Goal: Check status: Check status

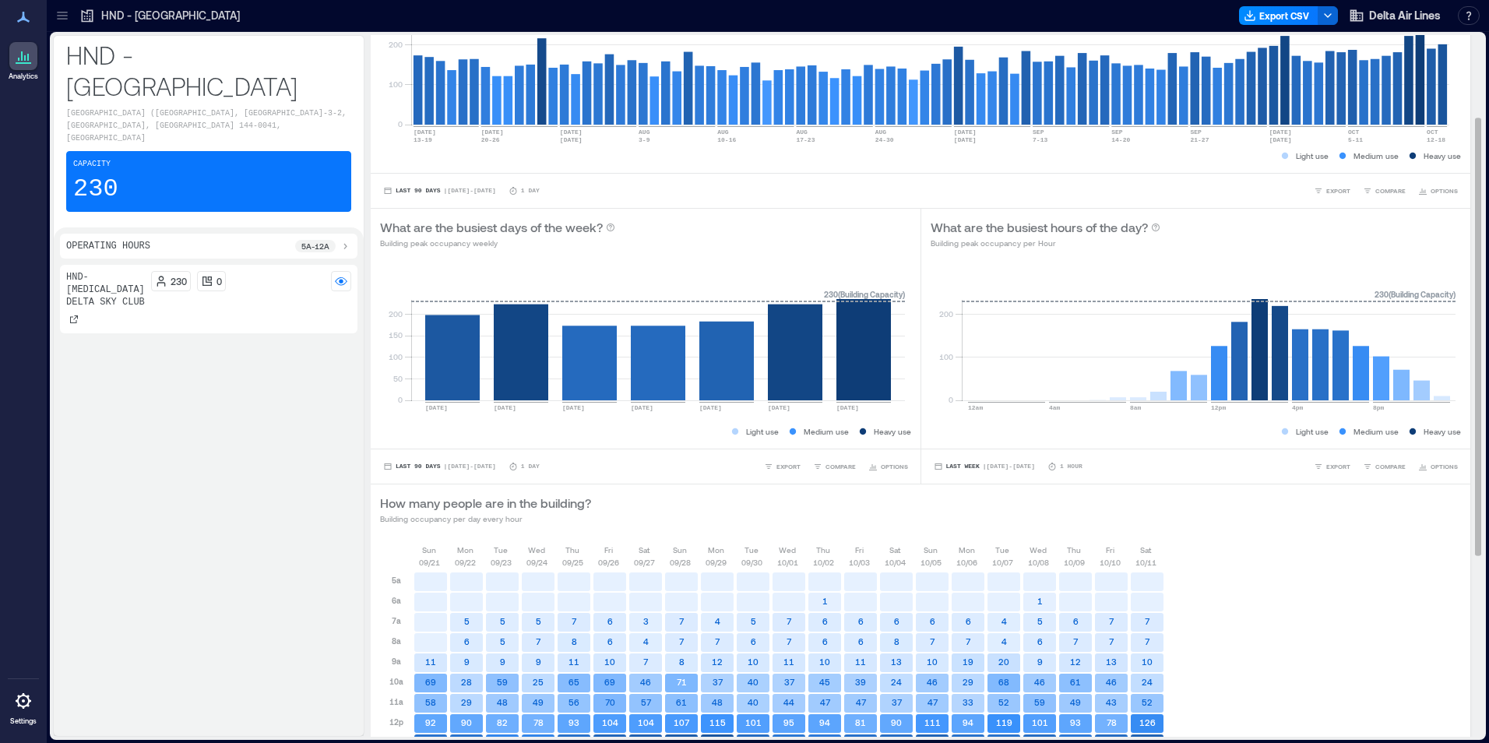
scroll to position [156, 0]
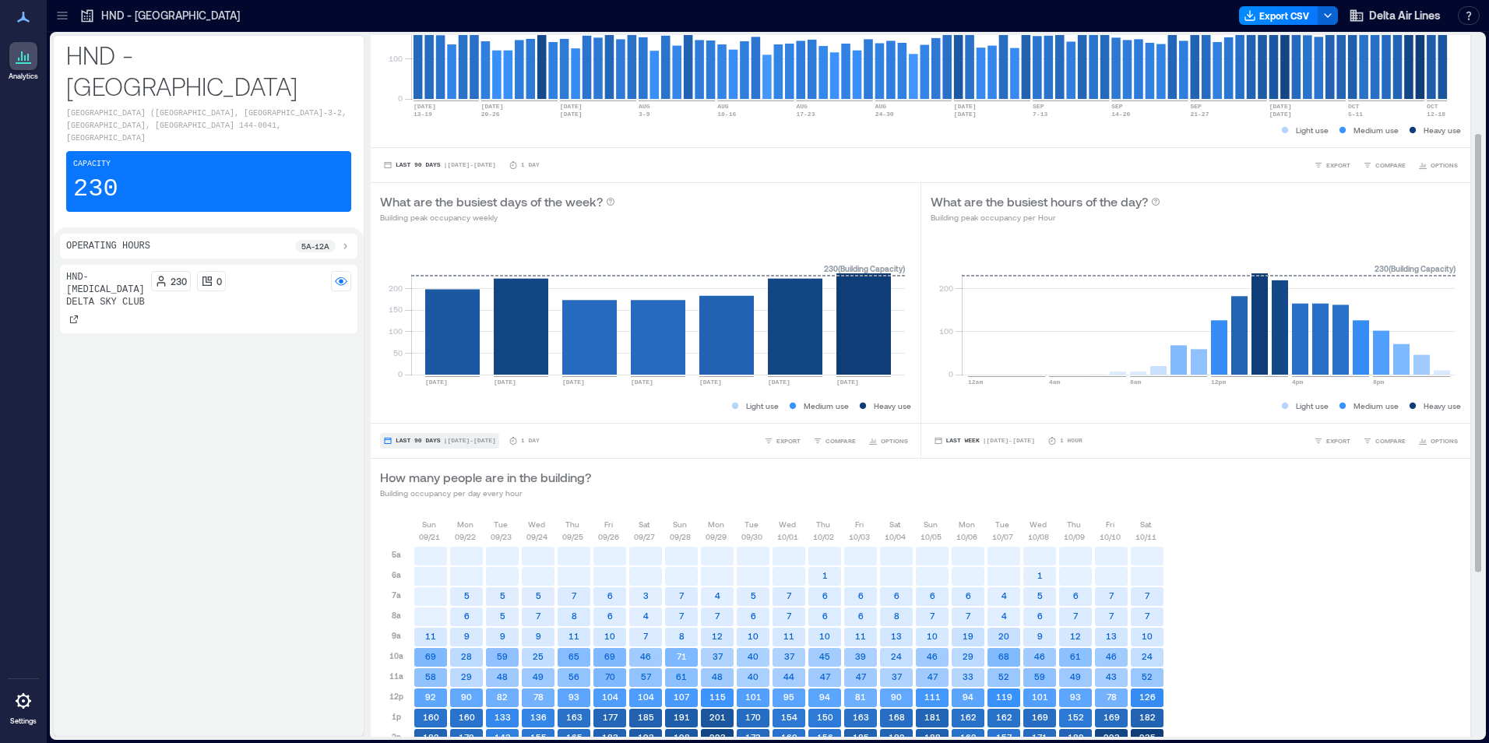
click at [411, 441] on span "Last 90 Days" at bounding box center [418, 441] width 45 height 0
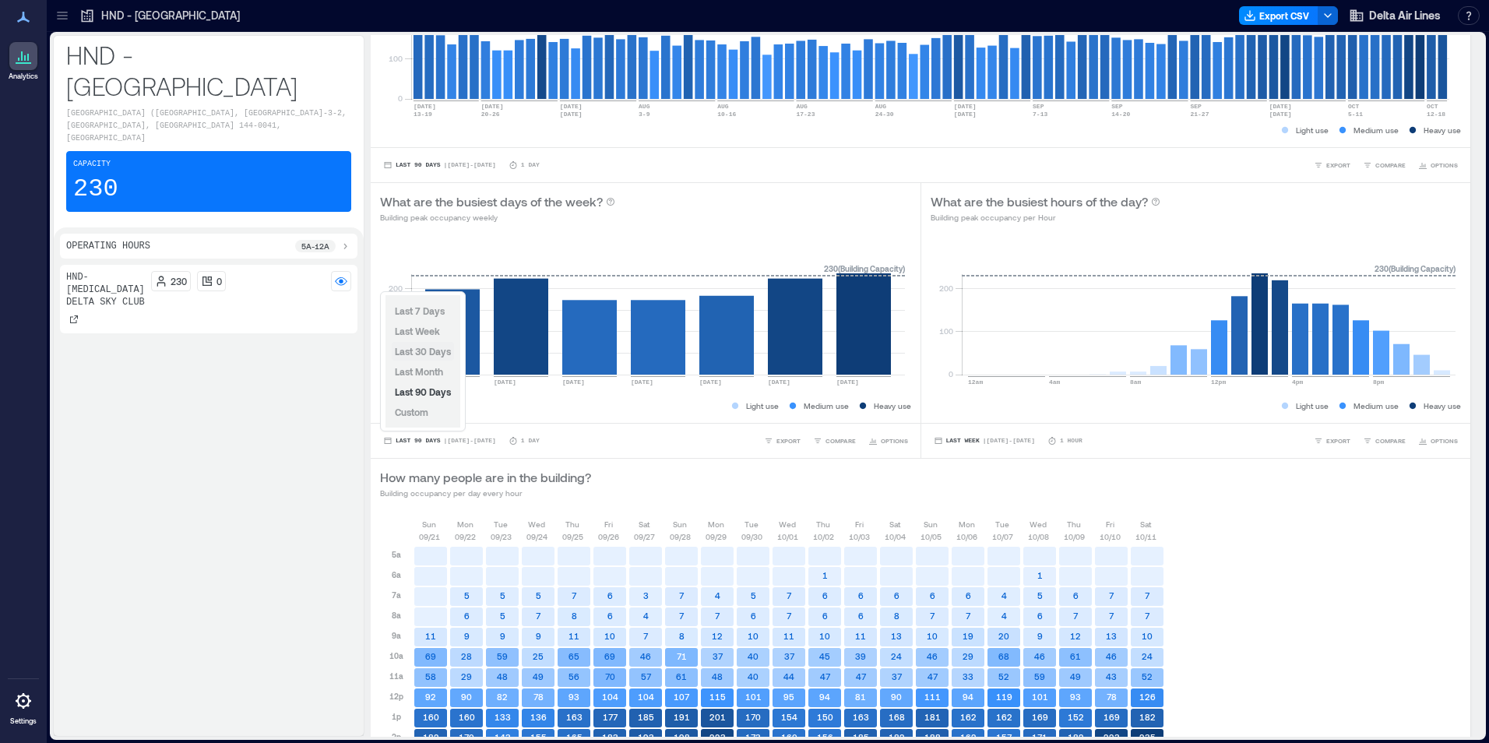
click at [414, 352] on span "Last 30 Days" at bounding box center [423, 351] width 56 height 11
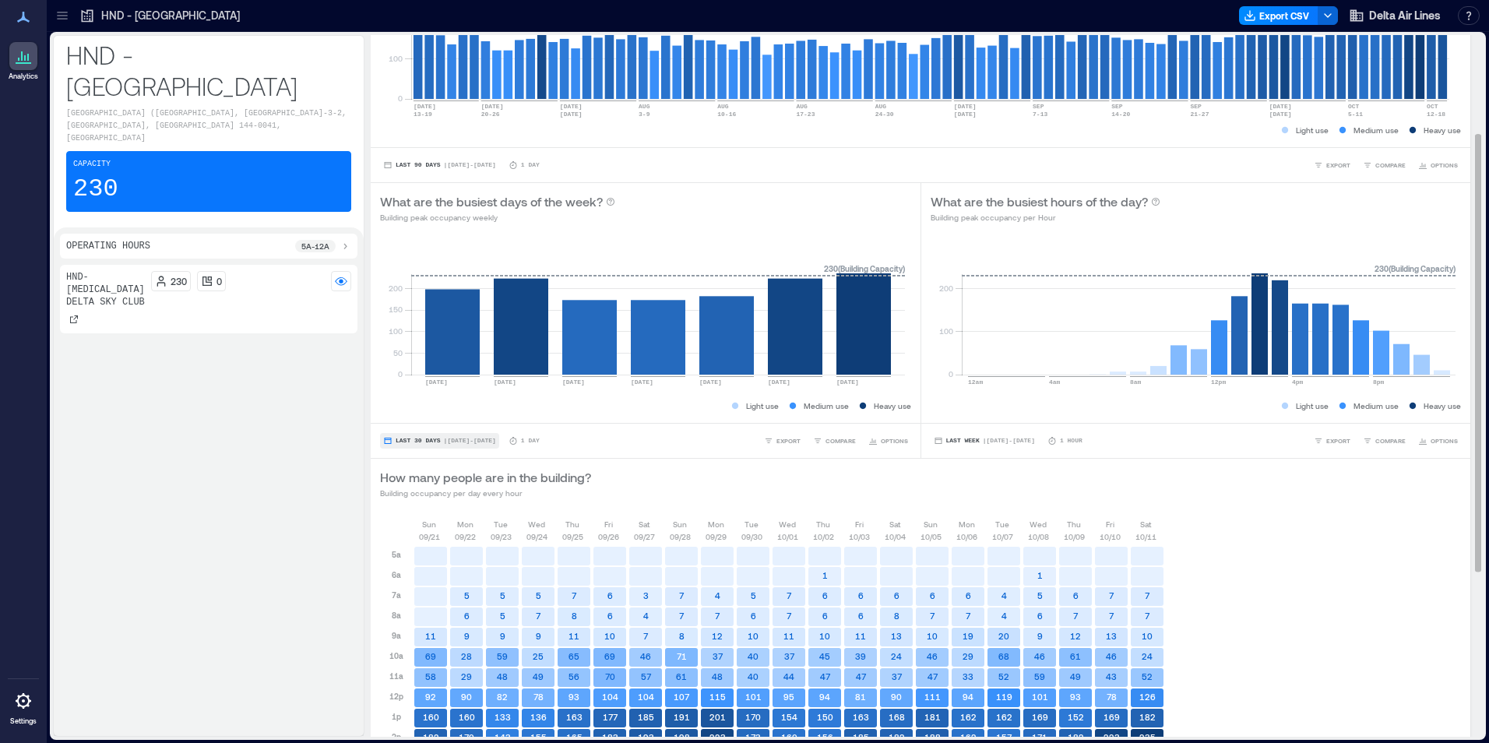
click at [426, 444] on button "Last 30 Days | [DATE] - [DATE]" at bounding box center [439, 441] width 119 height 16
click at [661, 485] on div "How many people are in the building? Building occupancy per day every hour" at bounding box center [920, 483] width 1081 height 31
click at [1266, 487] on div "How many people are in the building? Building occupancy per day every hour" at bounding box center [920, 483] width 1081 height 31
click at [410, 445] on button "Last 30 Days | [DATE] - [DATE]" at bounding box center [439, 441] width 119 height 16
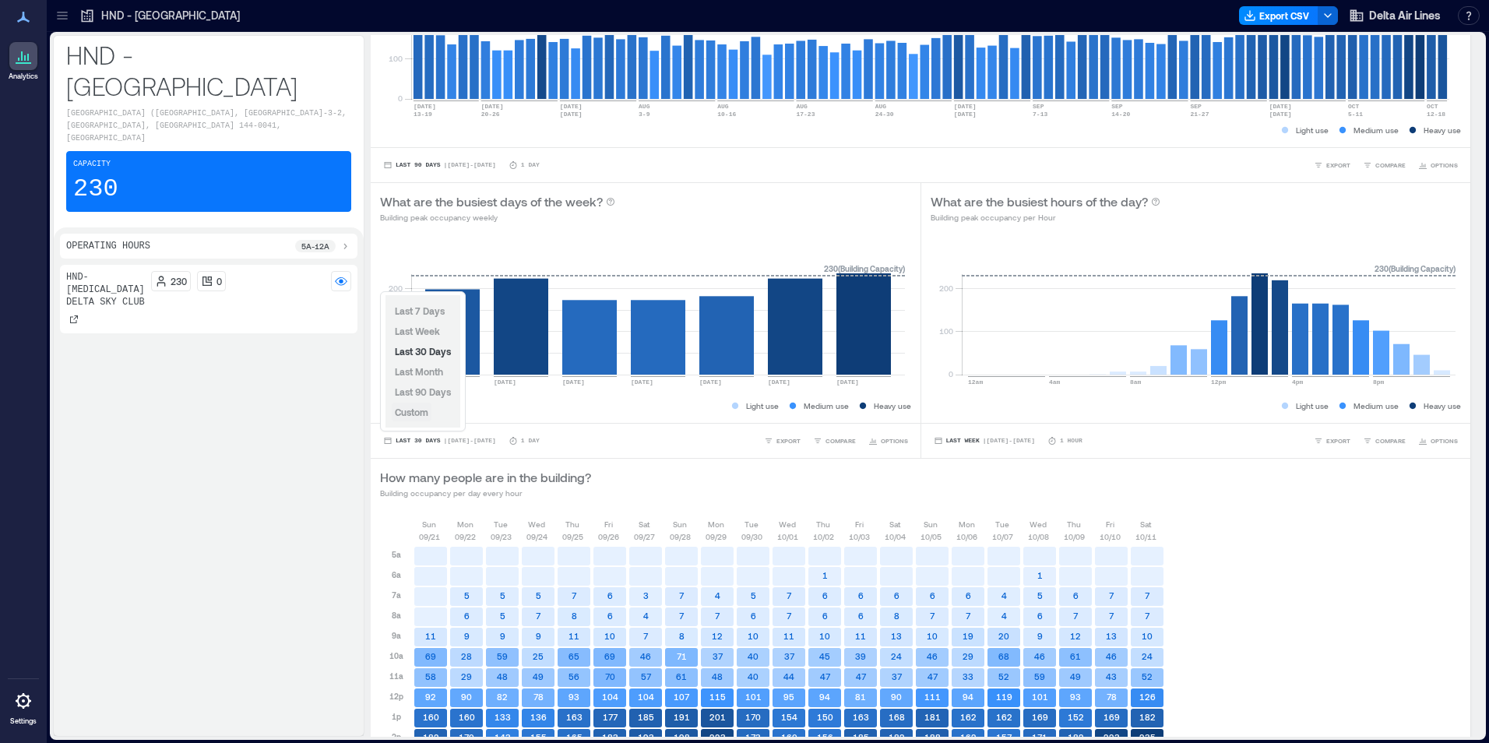
click at [416, 419] on button "Custom" at bounding box center [412, 412] width 40 height 19
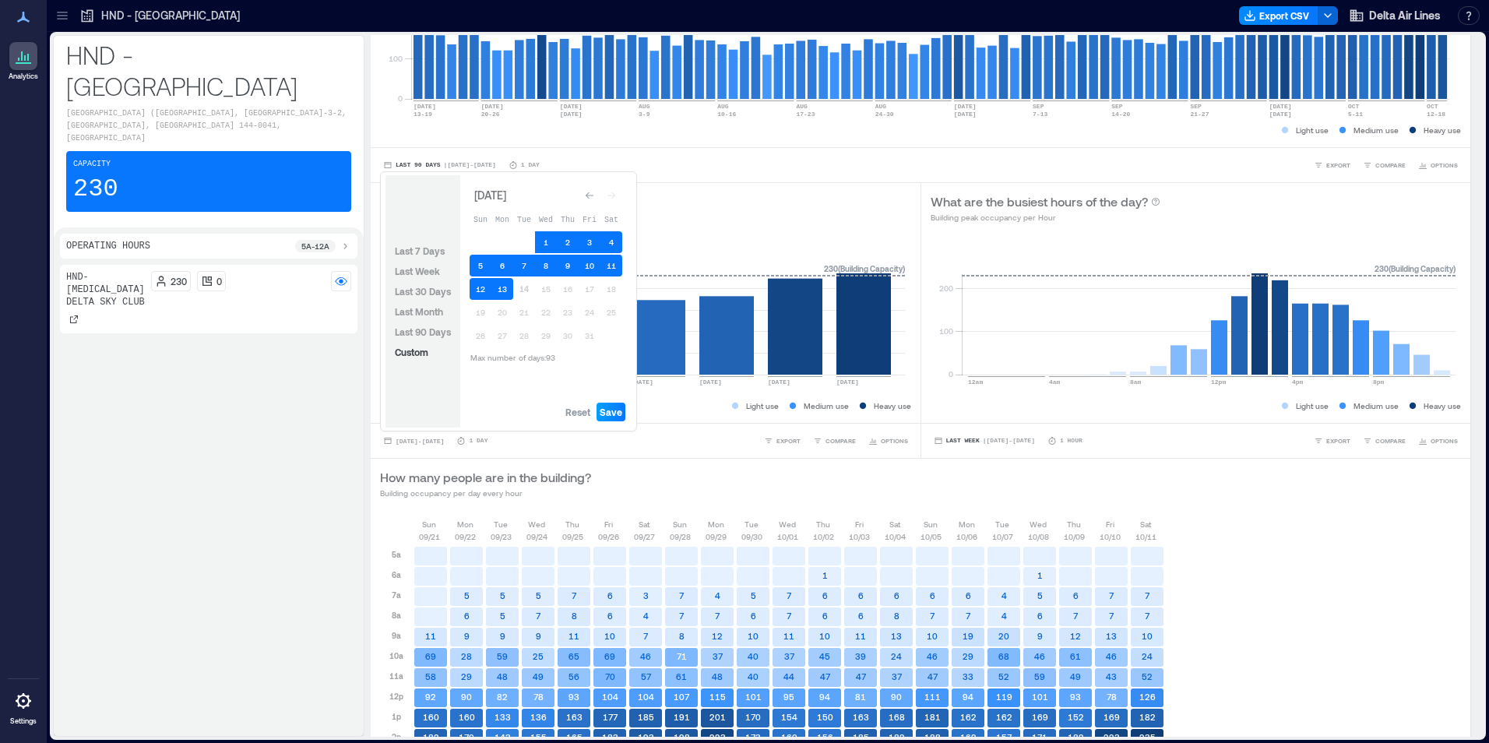
click at [610, 409] on span "Save" at bounding box center [611, 412] width 23 height 12
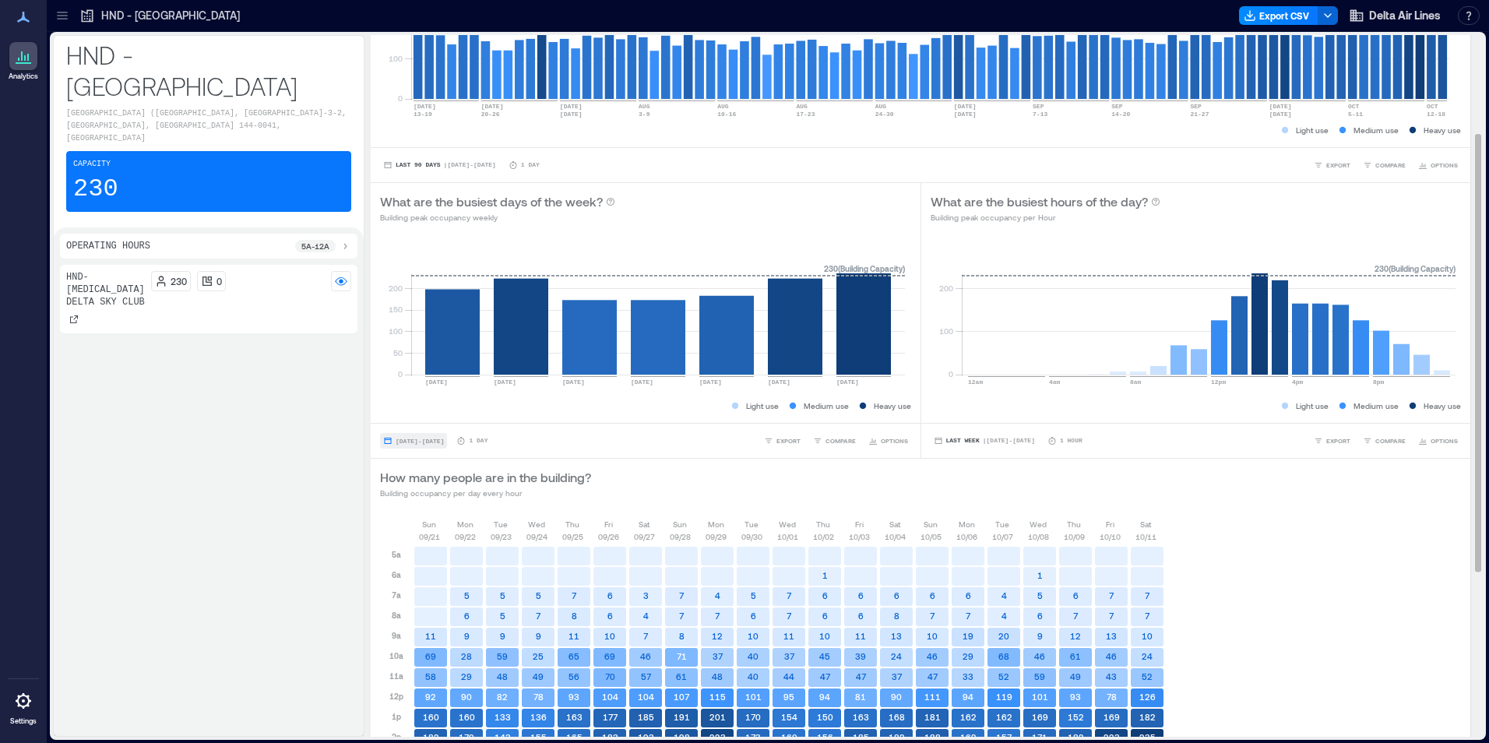
click at [447, 446] on button "[DATE] - [DATE]" at bounding box center [413, 441] width 67 height 16
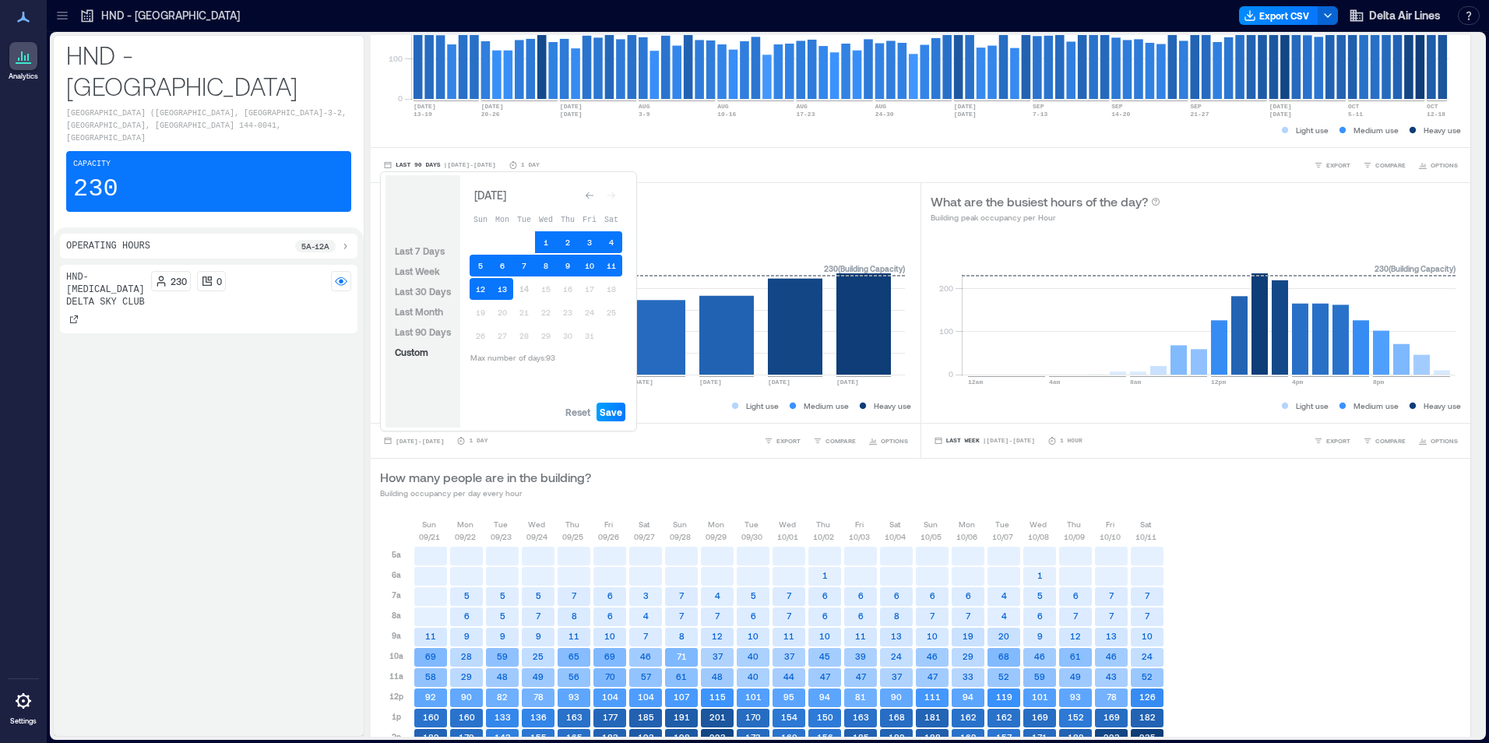
click at [612, 414] on span "Save" at bounding box center [611, 412] width 23 height 12
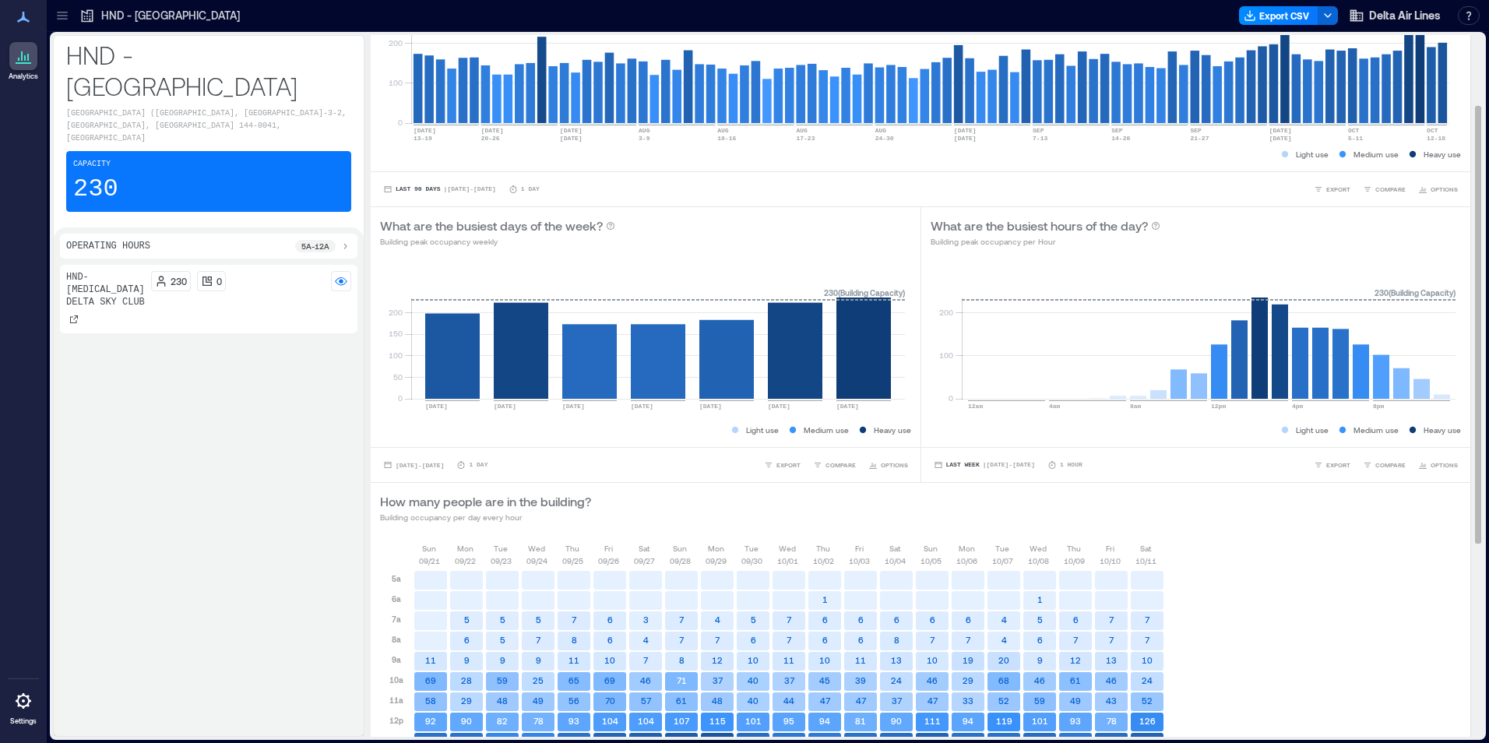
scroll to position [111, 0]
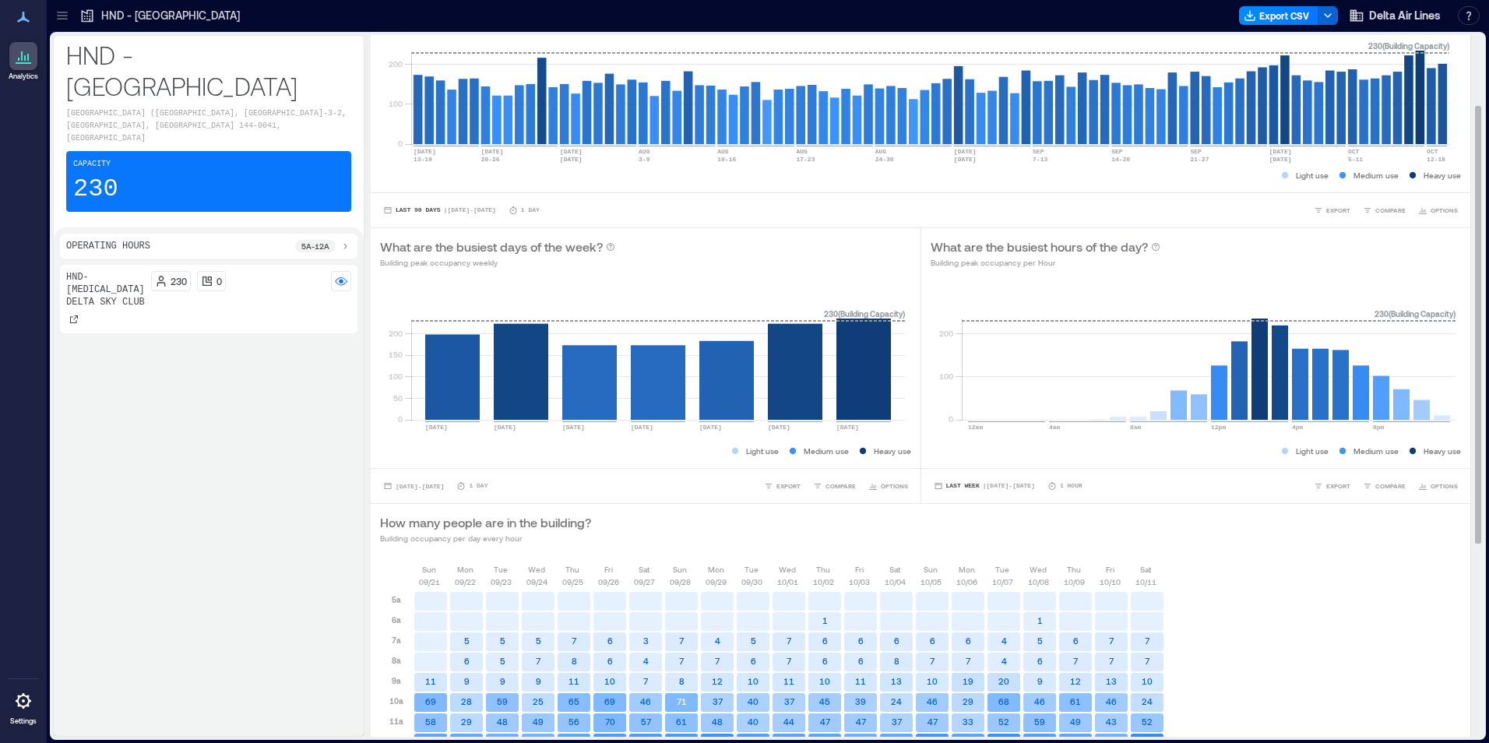
click at [962, 525] on div "How many people are in the building? Building occupancy per day every hour" at bounding box center [920, 528] width 1081 height 31
click at [663, 367] on rect at bounding box center [658, 353] width 494 height 132
click at [433, 484] on span "[DATE] - [DATE]" at bounding box center [420, 486] width 48 height 7
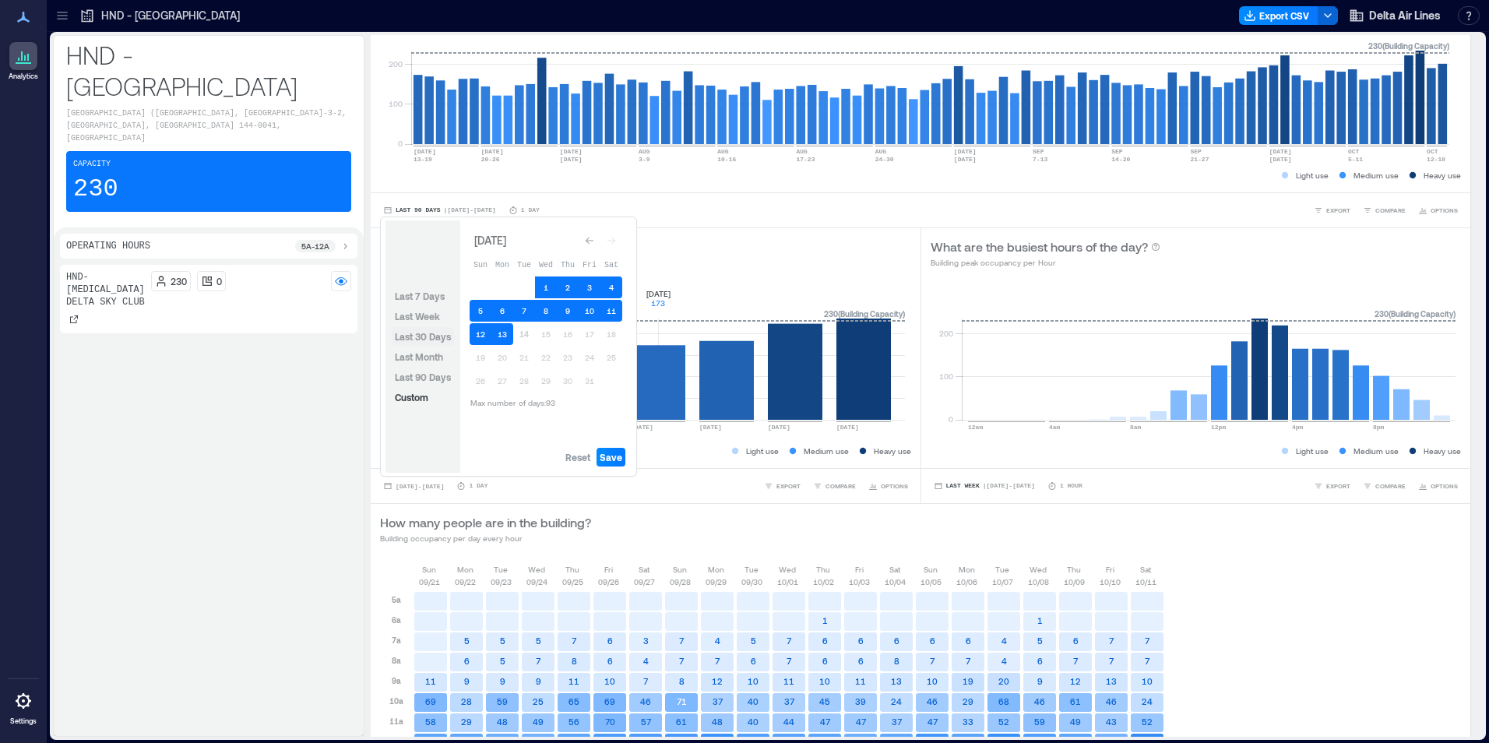
click at [431, 333] on span "Last 30 Days" at bounding box center [423, 336] width 56 height 11
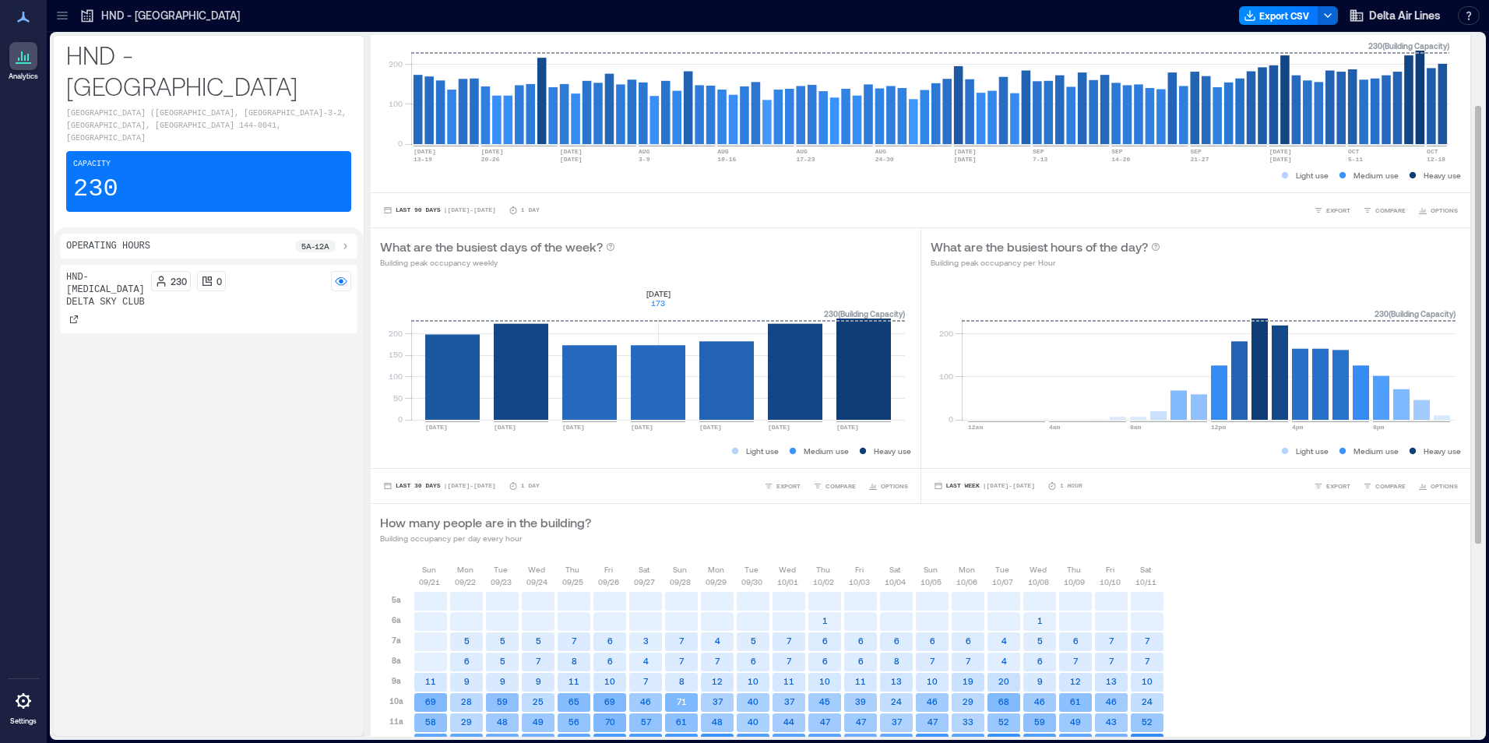
click at [628, 502] on div "Last 30 Days | [DATE] - [DATE] 1 Day EXPORT COMPARE OPTIONS" at bounding box center [646, 485] width 550 height 35
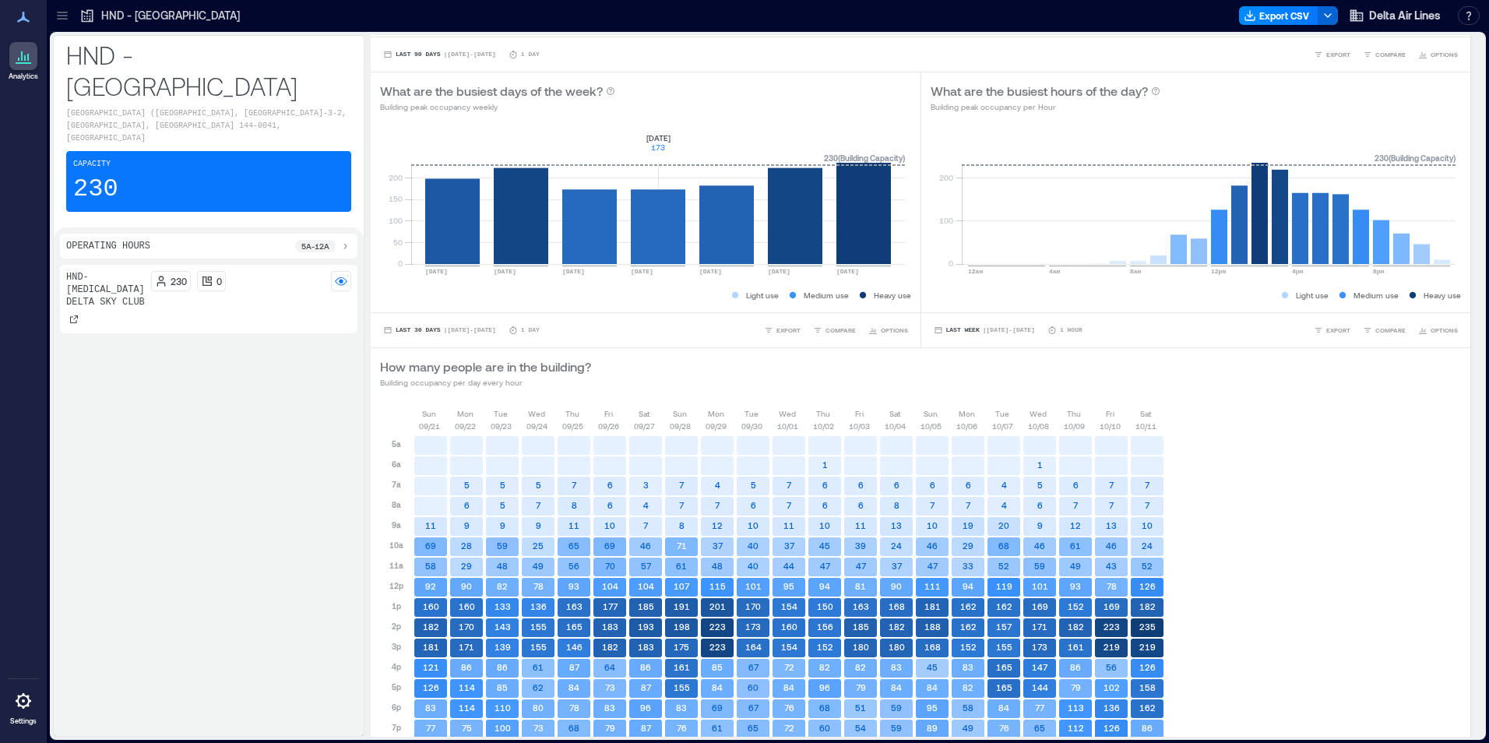
scroll to position [266, 0]
